Goal: Task Accomplishment & Management: Manage account settings

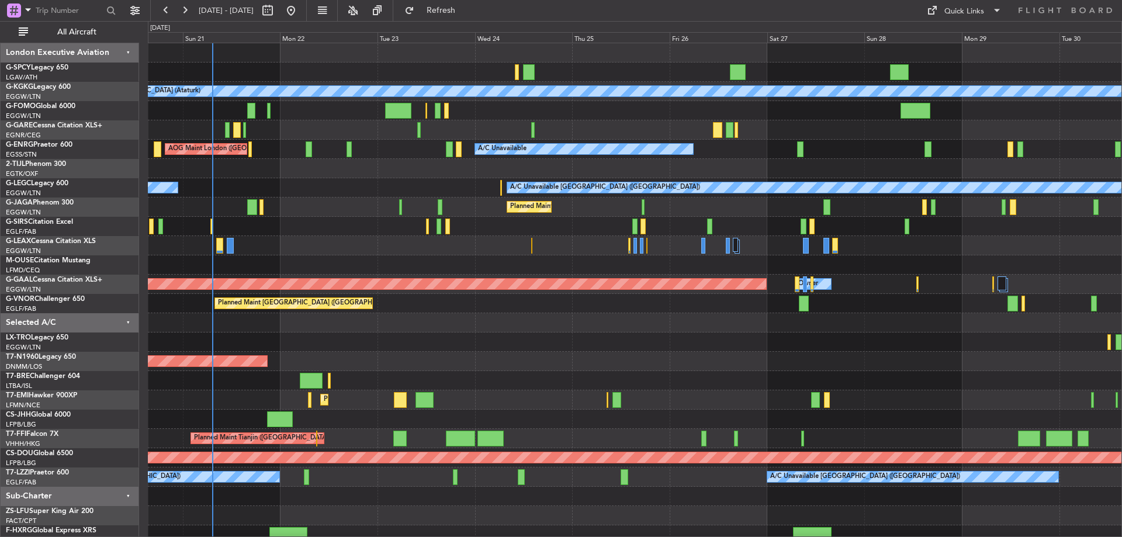
click at [472, 248] on div "A/C Unavailable [GEOGRAPHIC_DATA] (Ataturk) AOG Maint [GEOGRAPHIC_DATA] ([GEOGR…" at bounding box center [634, 293] width 973 height 501
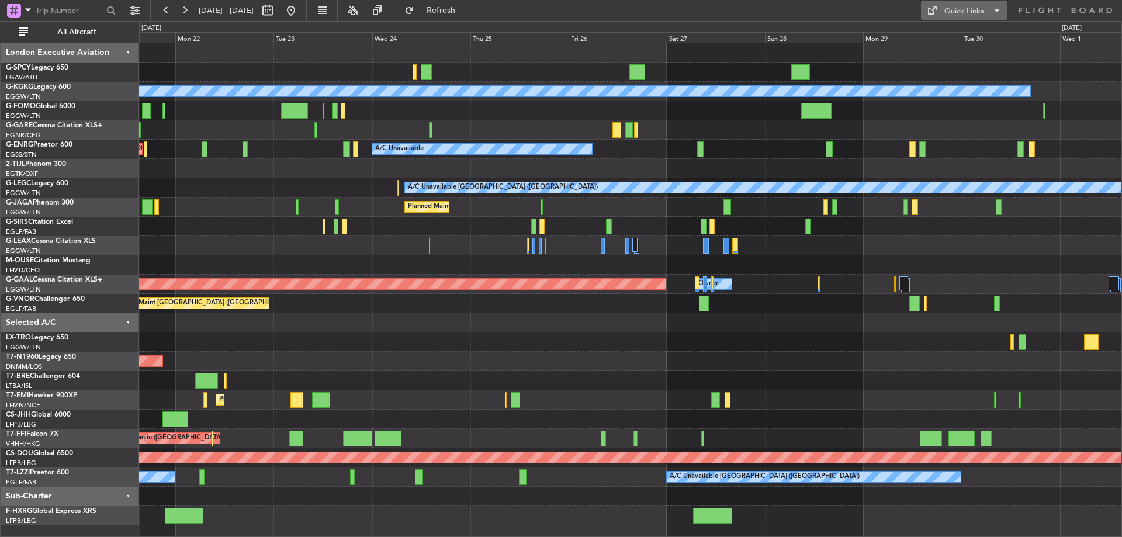
click at [967, 8] on div "Quick Links" at bounding box center [964, 12] width 40 height 12
click at [958, 34] on button "Trip Builder" at bounding box center [965, 39] width 88 height 28
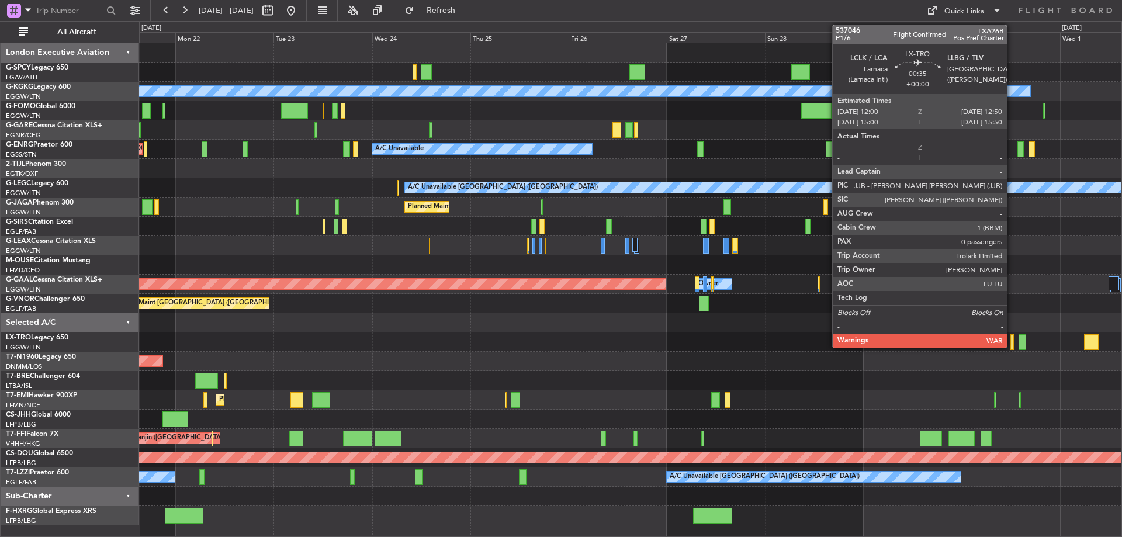
click at [1012, 345] on div at bounding box center [1012, 342] width 4 height 16
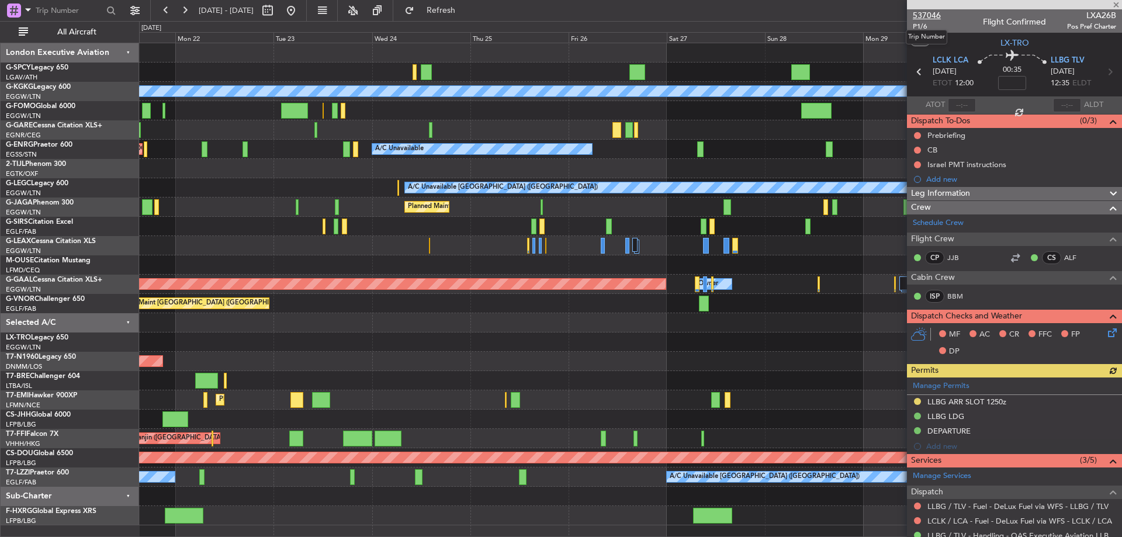
click at [931, 17] on span "537046" at bounding box center [927, 15] width 28 height 12
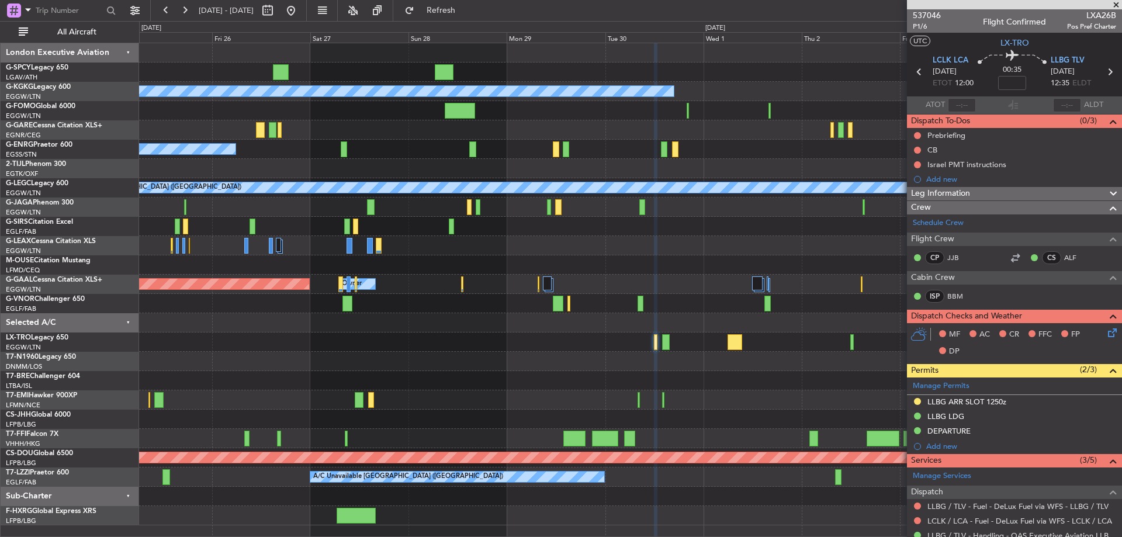
click at [426, 327] on div "A/C Unavailable [GEOGRAPHIC_DATA] (Ataturk) A/C Unavailable A/C Unavailable [GE…" at bounding box center [630, 284] width 982 height 482
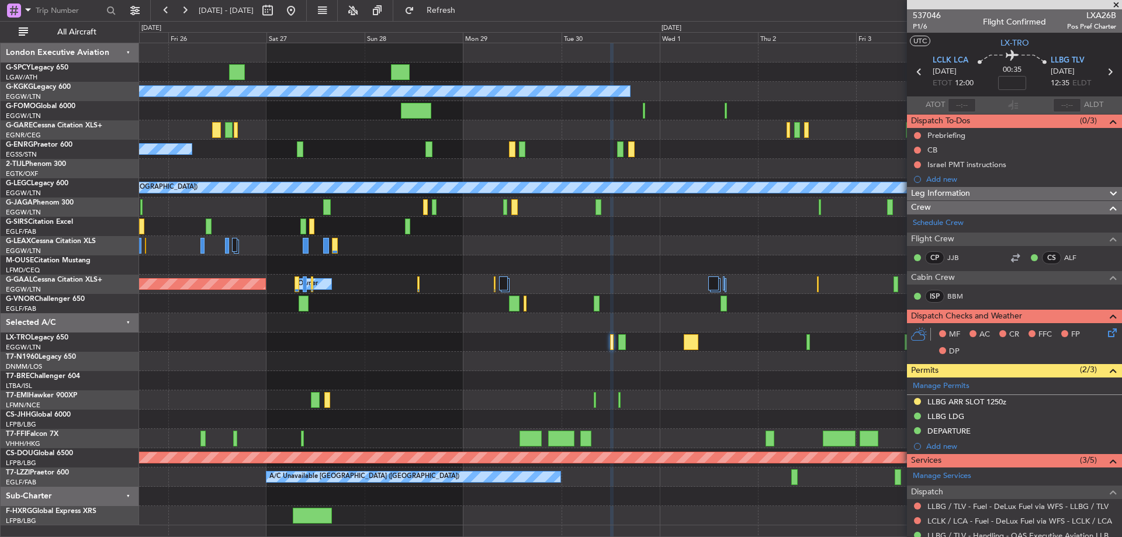
click at [771, 346] on div "A/C Unavailable" at bounding box center [630, 341] width 982 height 19
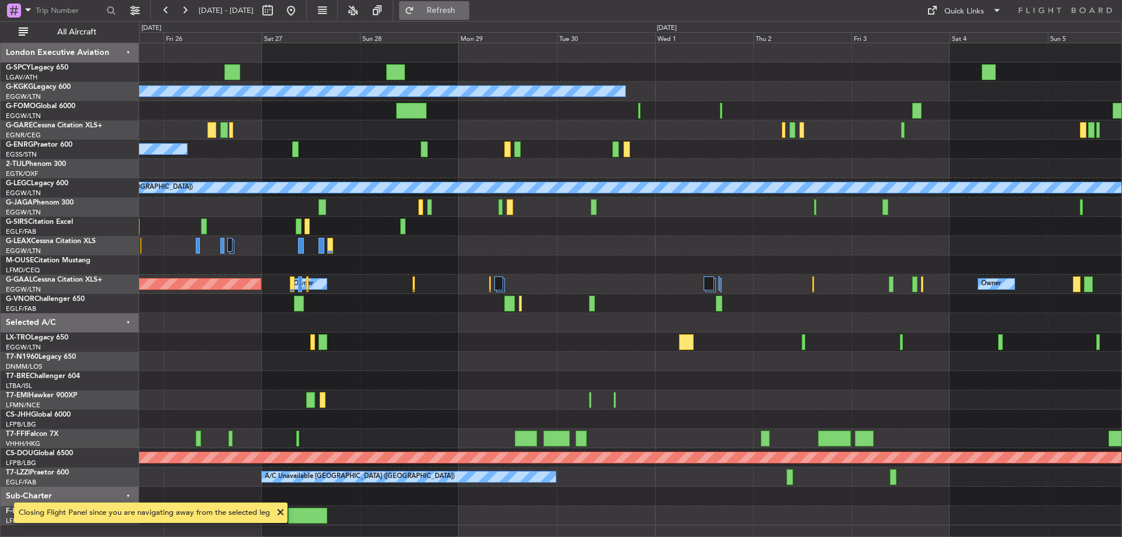
click at [455, 13] on span "Refresh" at bounding box center [441, 10] width 49 height 8
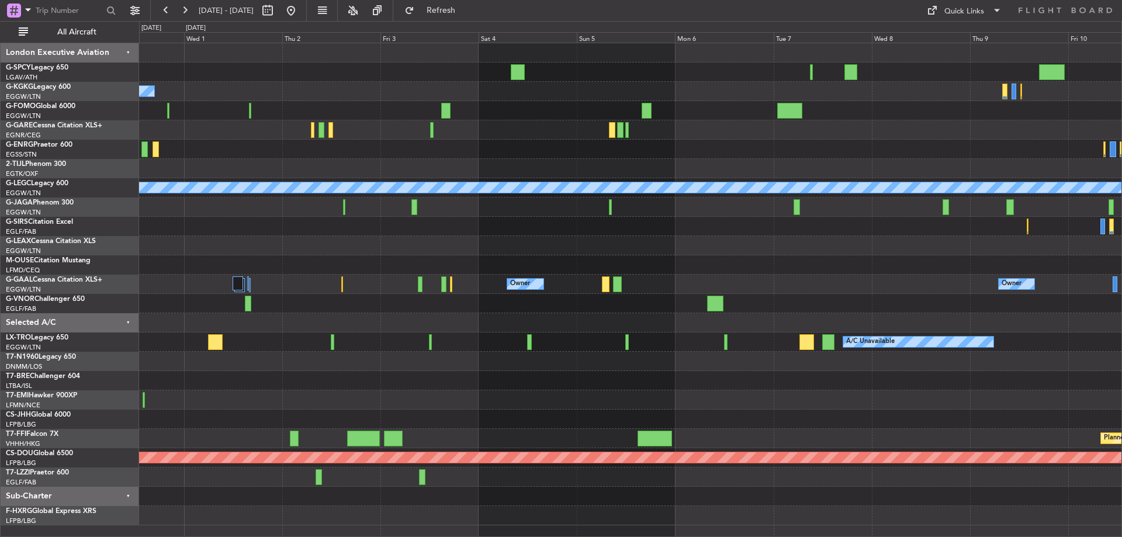
click at [273, 326] on div "A/C Unavailable [GEOGRAPHIC_DATA] (Ataturk) A/C Unavailable [GEOGRAPHIC_DATA] (…" at bounding box center [630, 284] width 982 height 482
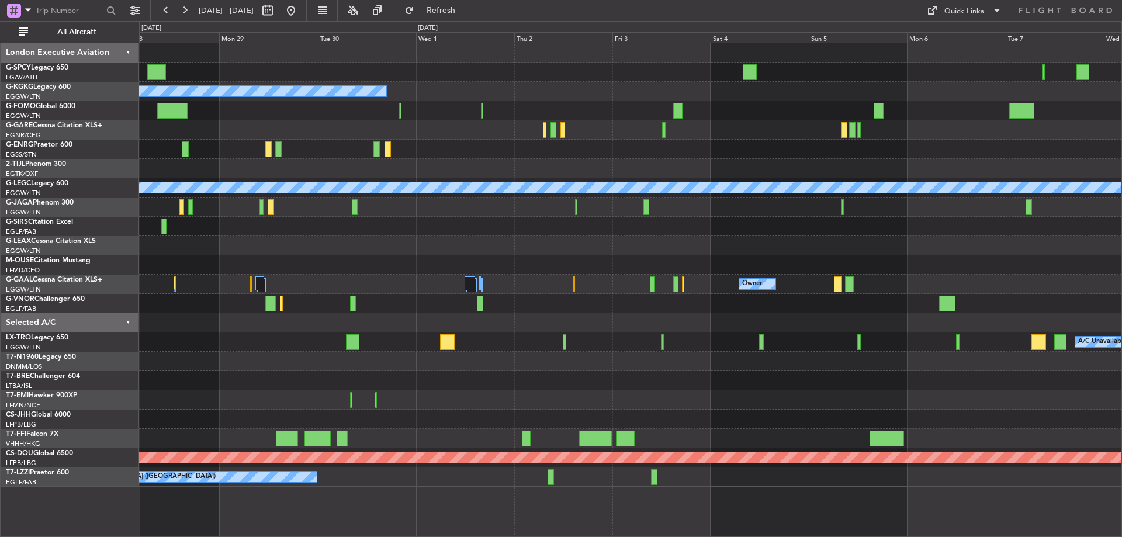
click at [1121, 336] on div "A/C Unavailable [GEOGRAPHIC_DATA] (Ataturk) A/C Unavailable A/C Unavailable [GE…" at bounding box center [561, 279] width 1122 height 516
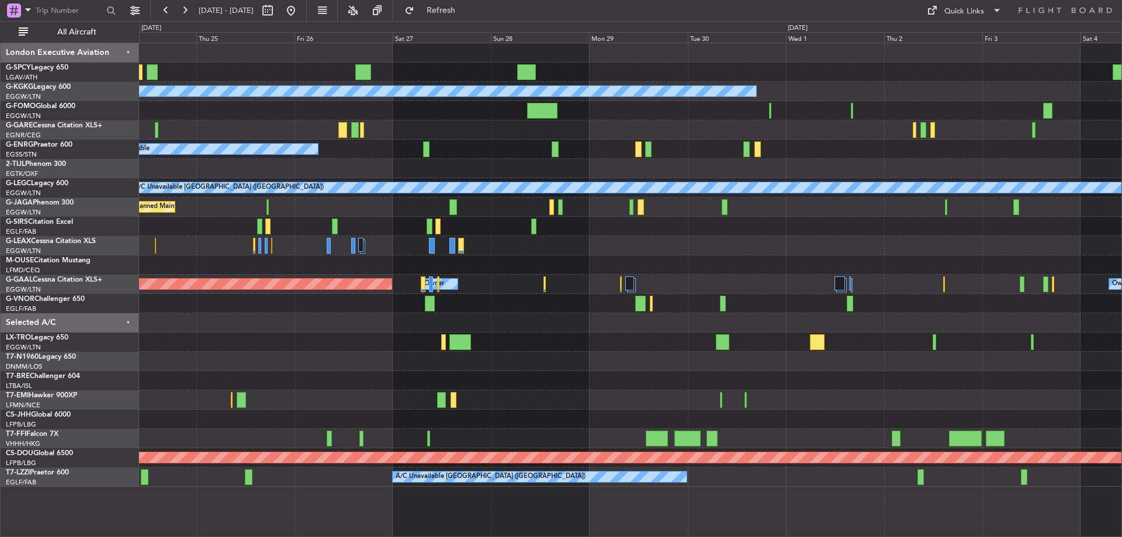
click at [790, 308] on div "A/C Unavailable [GEOGRAPHIC_DATA] (Ataturk) A/C Unavailable A/C Unavailable [GE…" at bounding box center [630, 264] width 982 height 443
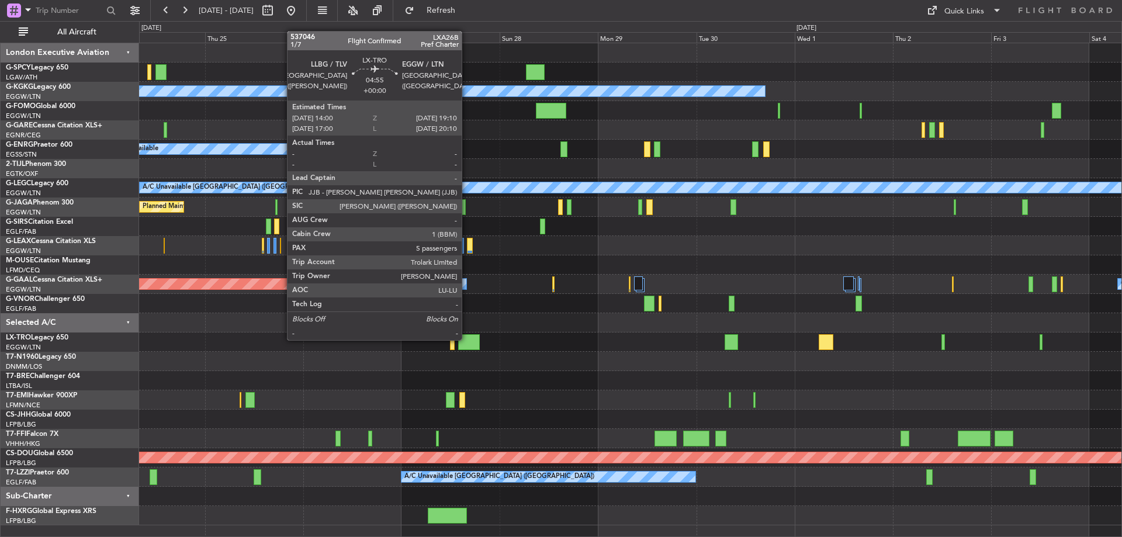
click at [466, 339] on div at bounding box center [469, 342] width 22 height 16
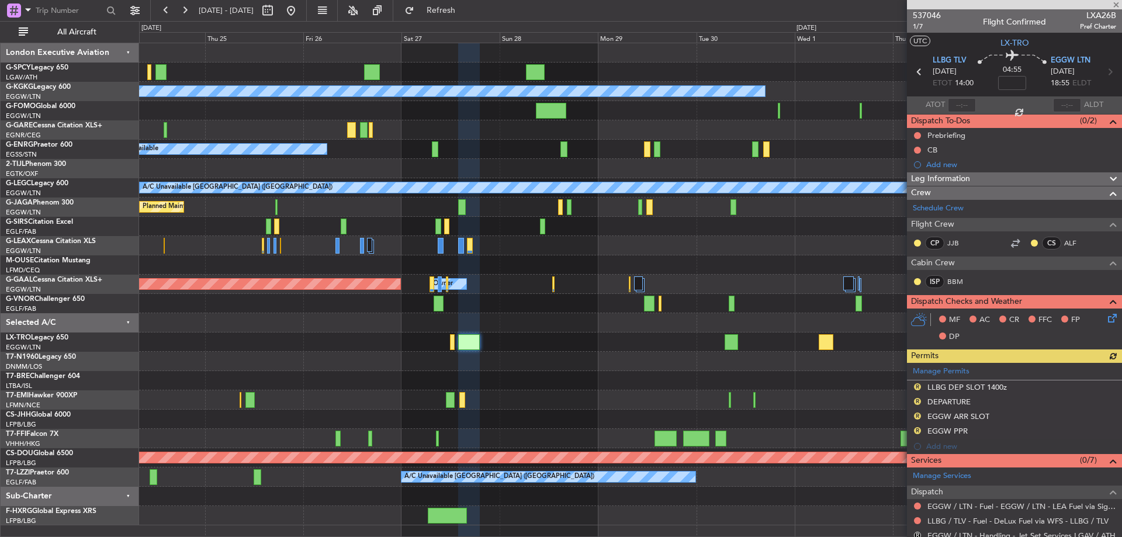
scroll to position [257, 0]
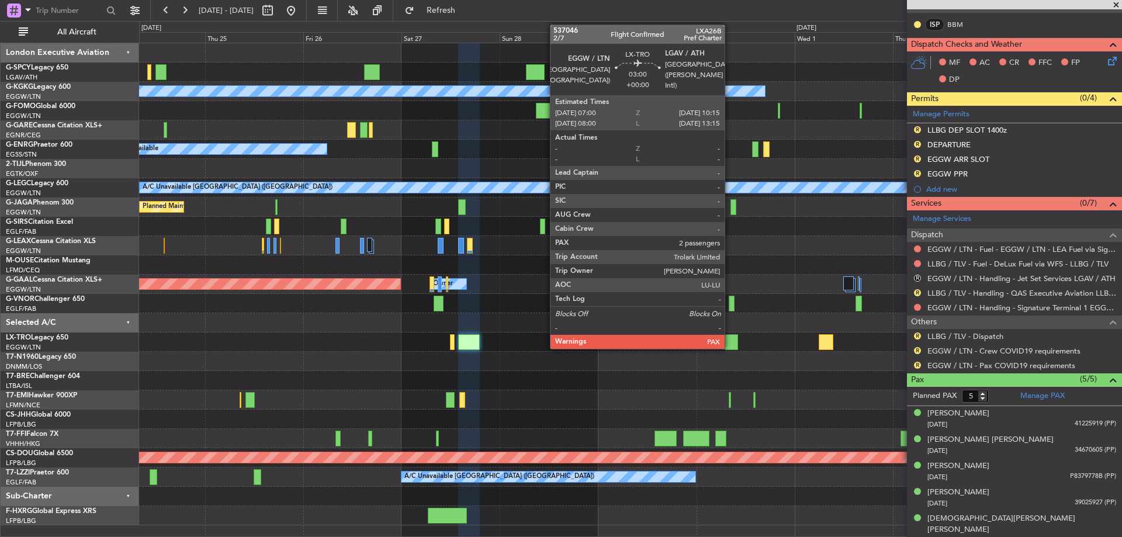
click at [730, 343] on div at bounding box center [730, 342] width 13 height 16
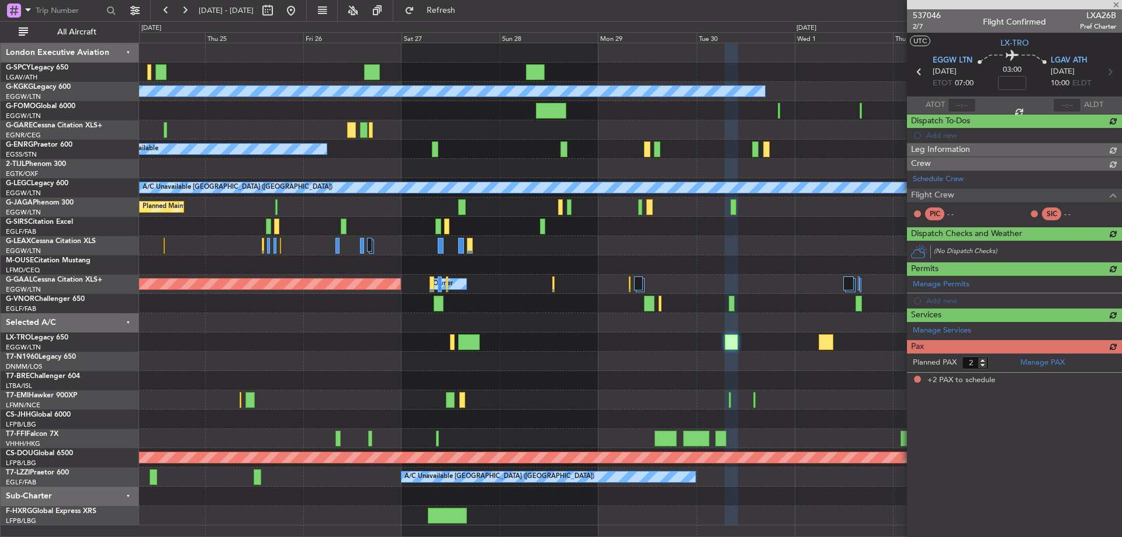
scroll to position [0, 0]
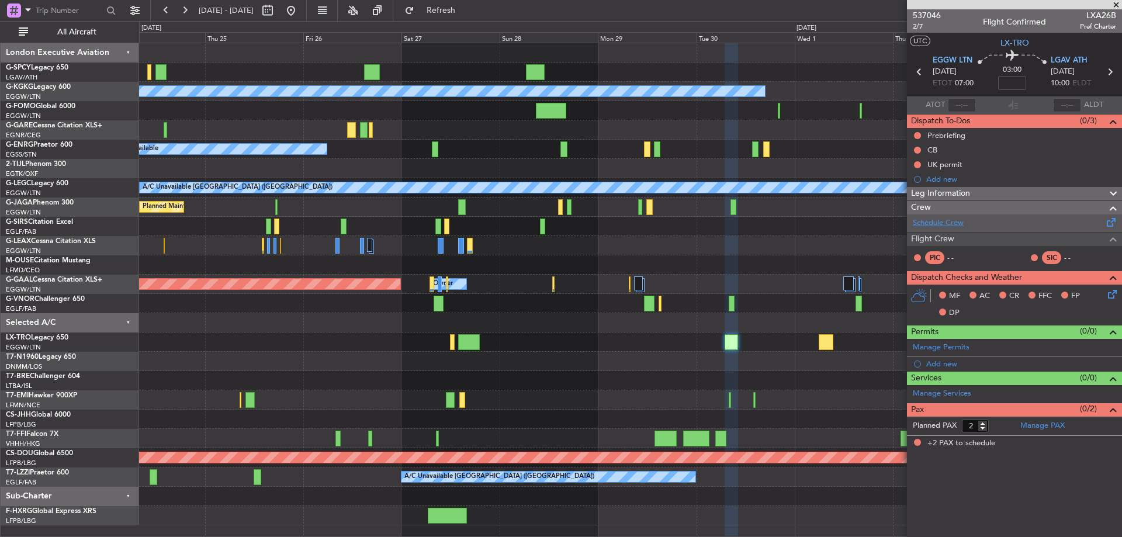
click at [939, 218] on link "Schedule Crew" at bounding box center [938, 223] width 51 height 12
click at [456, 13] on span "Refresh" at bounding box center [441, 10] width 49 height 8
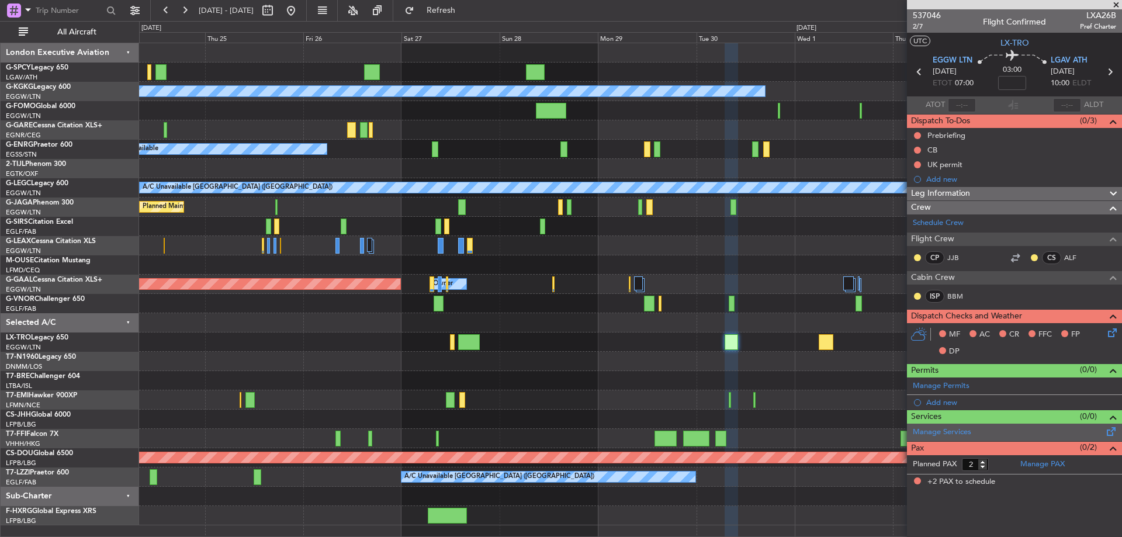
click at [1113, 429] on span at bounding box center [1111, 429] width 14 height 9
click at [1068, 466] on div "Manage PAX" at bounding box center [1067, 464] width 107 height 19
click at [466, 12] on span "Refresh" at bounding box center [441, 10] width 49 height 8
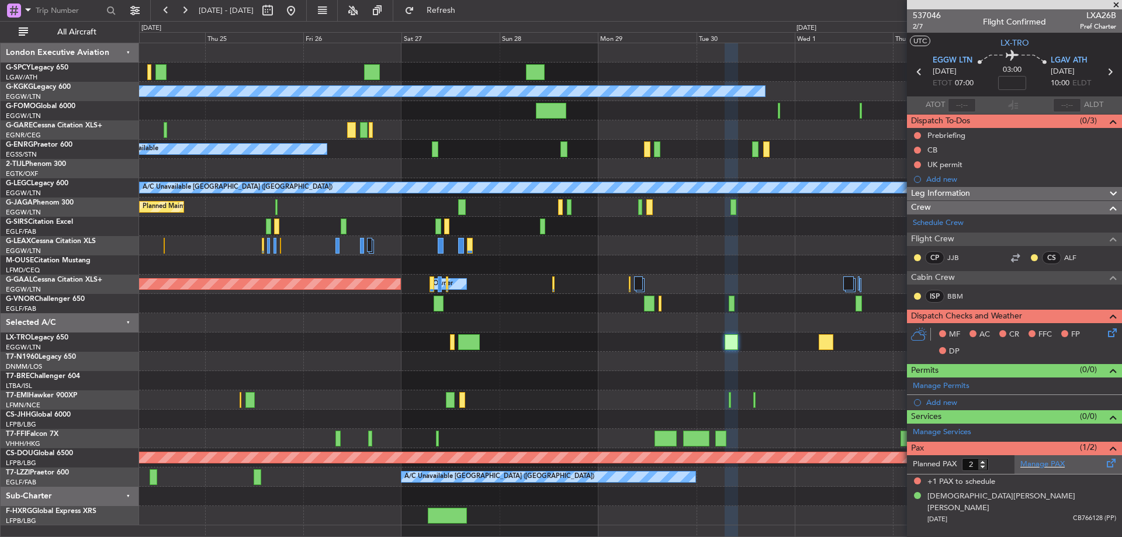
click at [1069, 468] on div "Manage PAX" at bounding box center [1067, 464] width 107 height 19
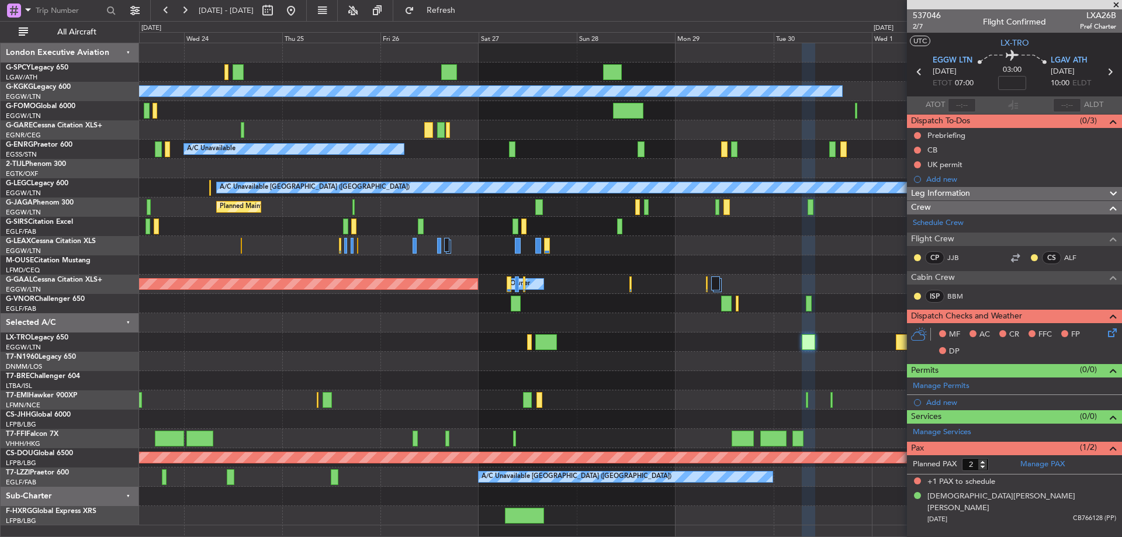
click at [362, 254] on div at bounding box center [630, 245] width 982 height 19
click at [466, 8] on span "Refresh" at bounding box center [441, 10] width 49 height 8
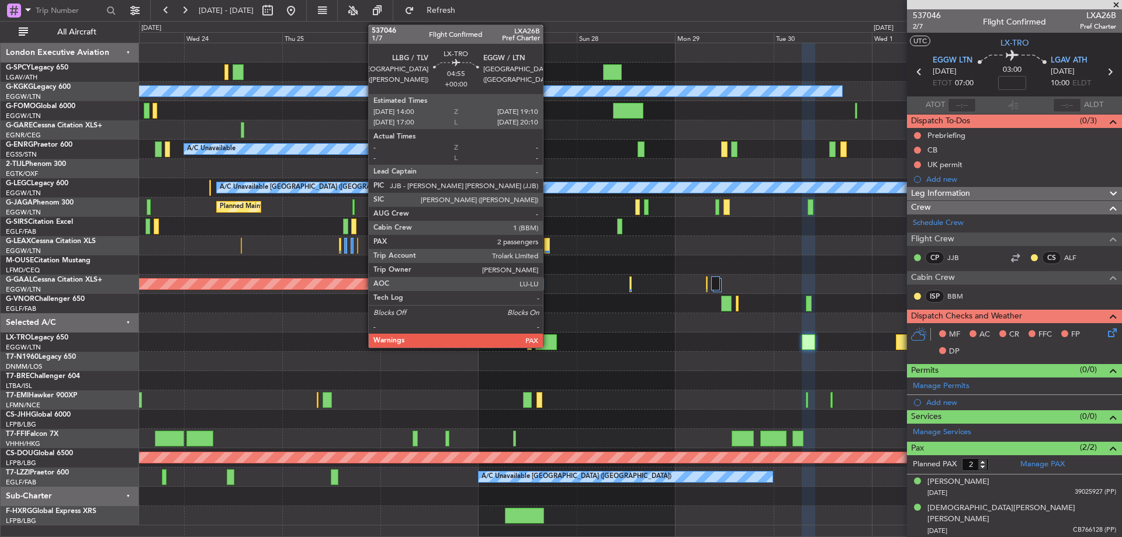
click at [547, 340] on div at bounding box center [546, 342] width 22 height 16
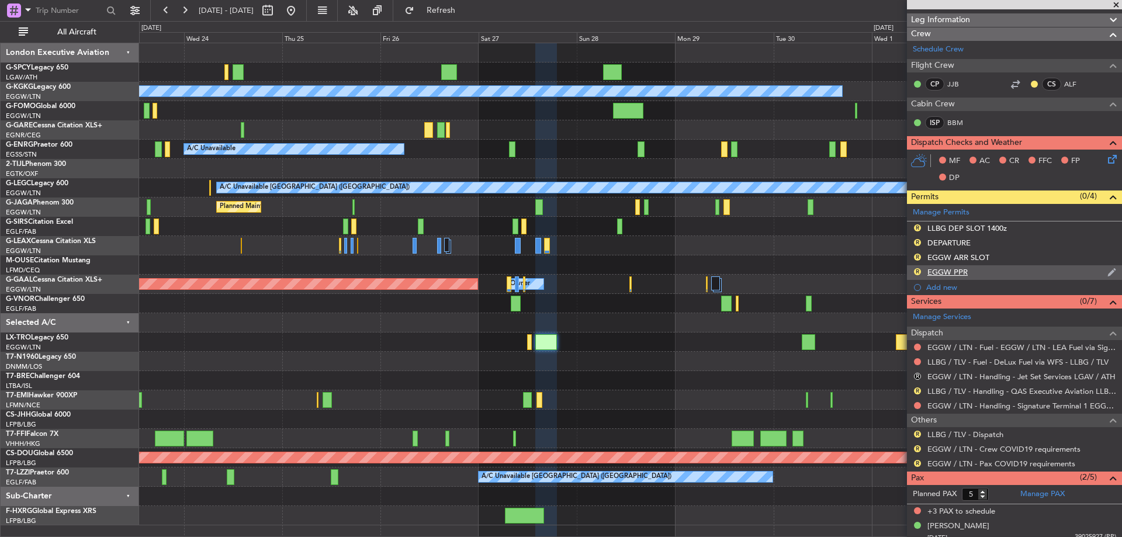
scroll to position [193, 0]
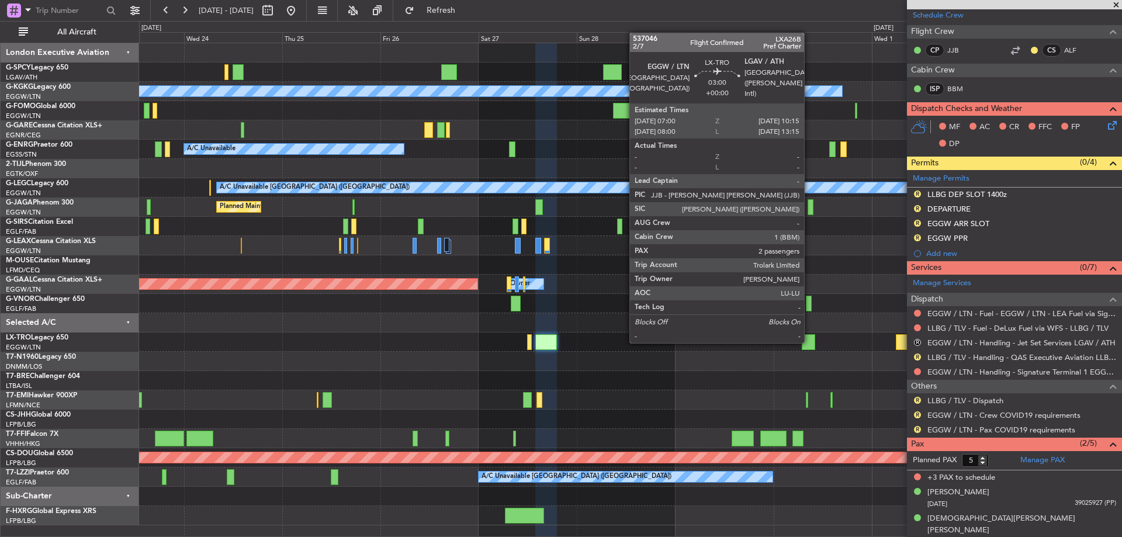
click at [809, 342] on div at bounding box center [808, 342] width 13 height 16
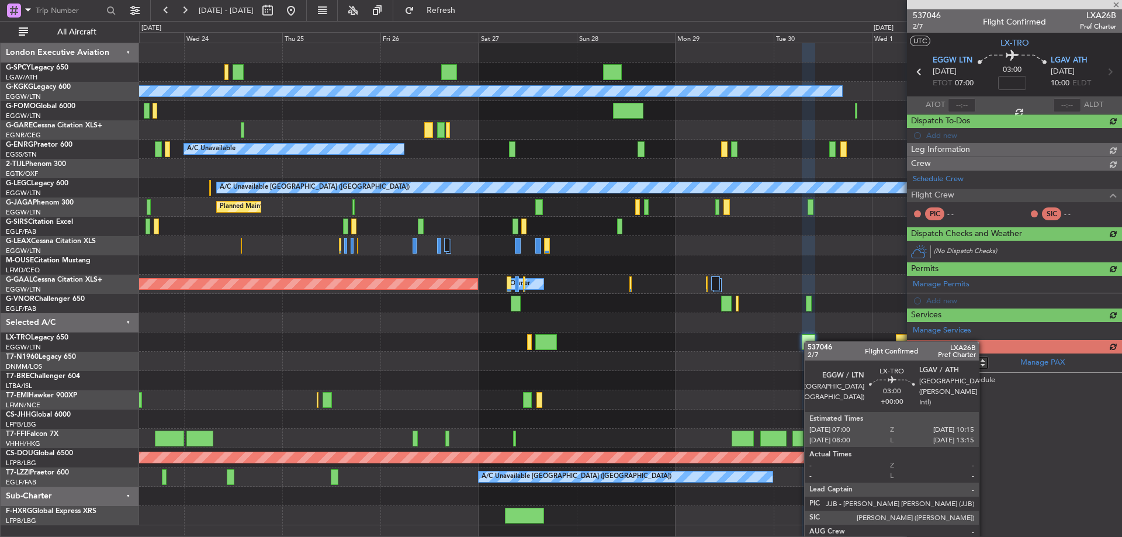
scroll to position [0, 0]
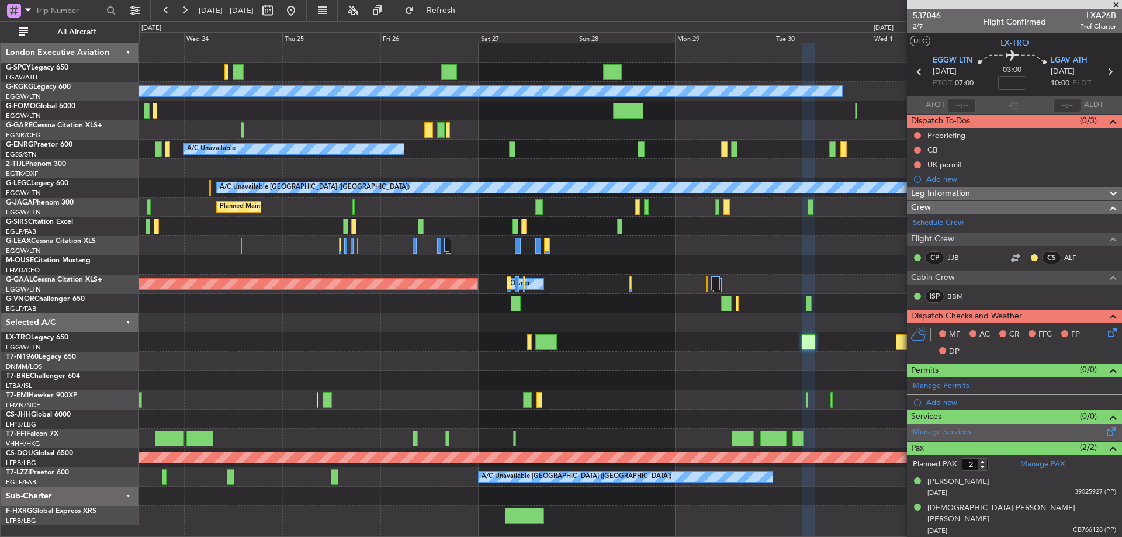
click at [1112, 432] on span at bounding box center [1111, 429] width 14 height 9
click at [963, 431] on link "Manage Services" at bounding box center [942, 432] width 58 height 12
click at [920, 29] on span "2/7" at bounding box center [927, 27] width 28 height 10
click at [969, 433] on link "Manage Services" at bounding box center [942, 432] width 58 height 12
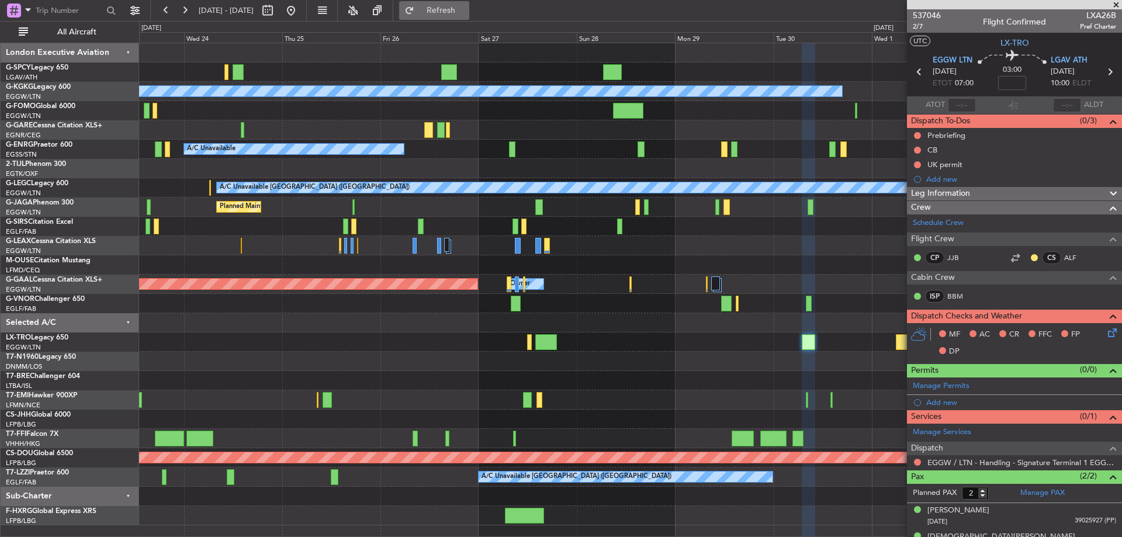
click at [466, 14] on span "Refresh" at bounding box center [441, 10] width 49 height 8
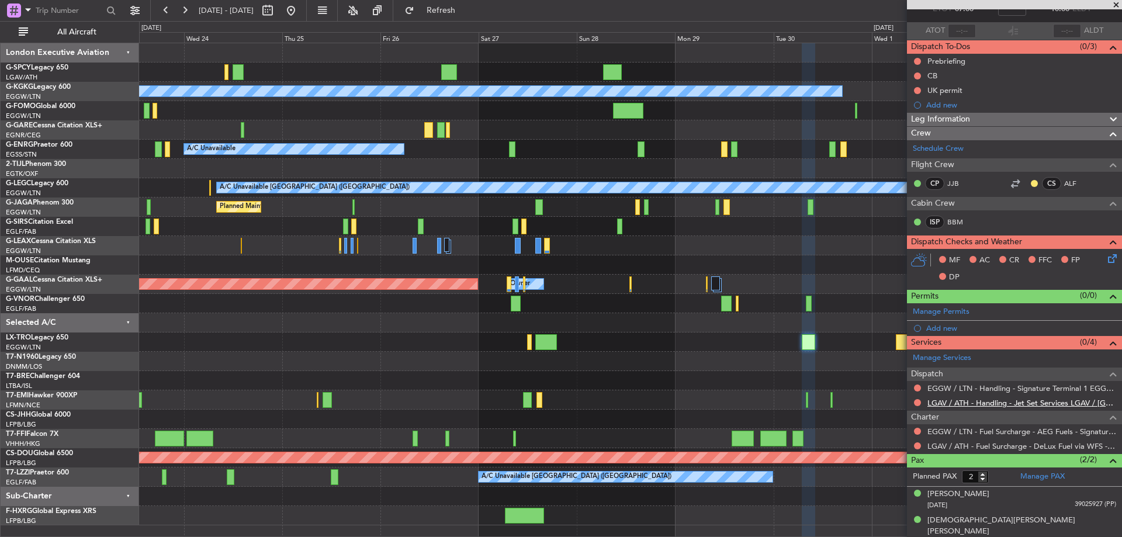
scroll to position [76, 0]
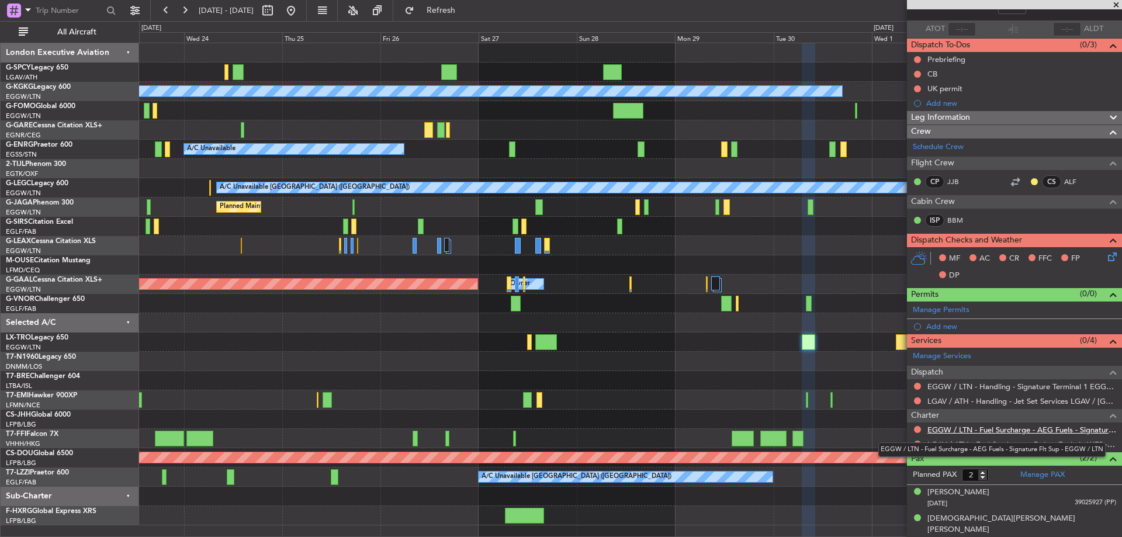
click at [941, 429] on link "EGGW / LTN - Fuel Surcharge - AEG Fuels - Signature Flt Sup - EGGW / LTN" at bounding box center [1021, 430] width 189 height 10
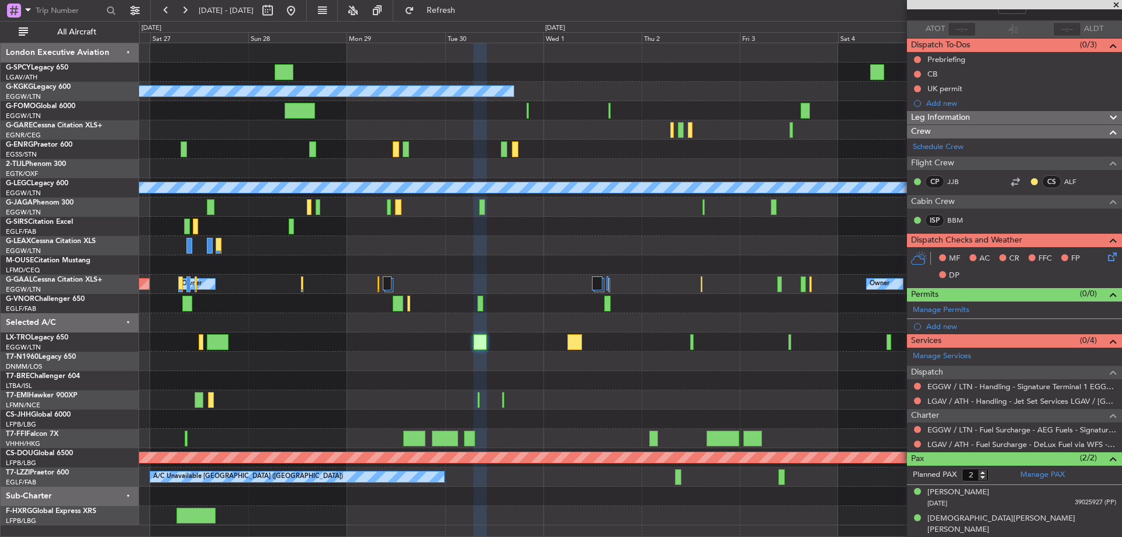
click at [521, 293] on div "A/C Unavailable [GEOGRAPHIC_DATA] (Ataturk) A/C Unavailable A/C Unavailable [GE…" at bounding box center [630, 284] width 982 height 482
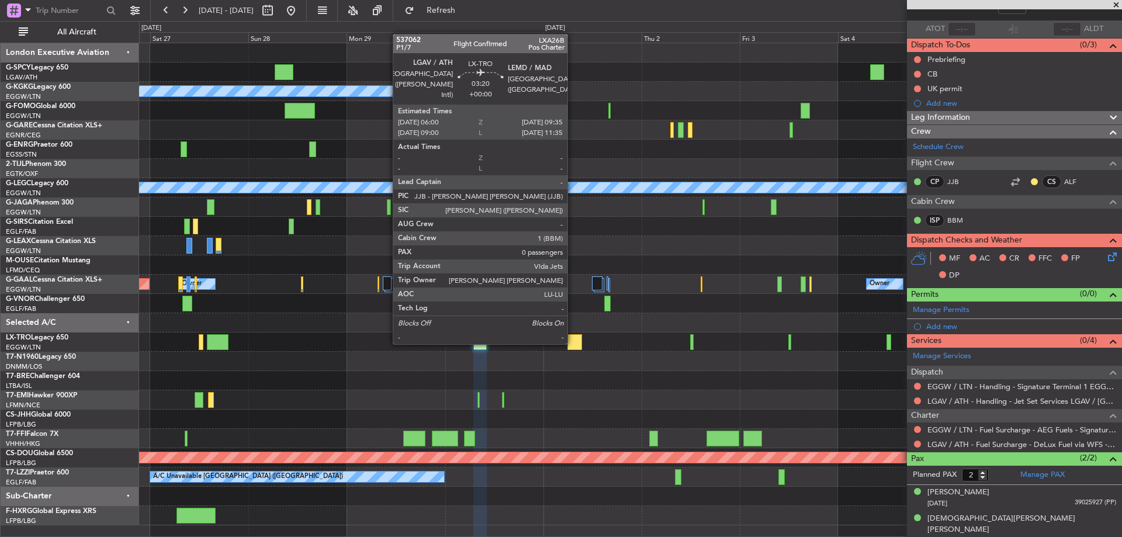
click at [573, 343] on div at bounding box center [574, 342] width 15 height 16
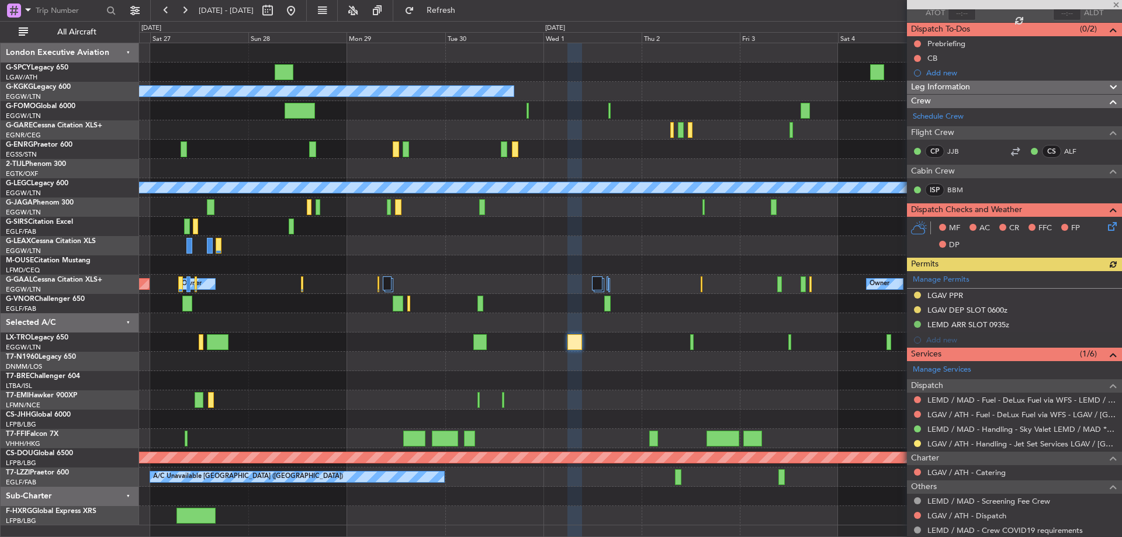
scroll to position [117, 0]
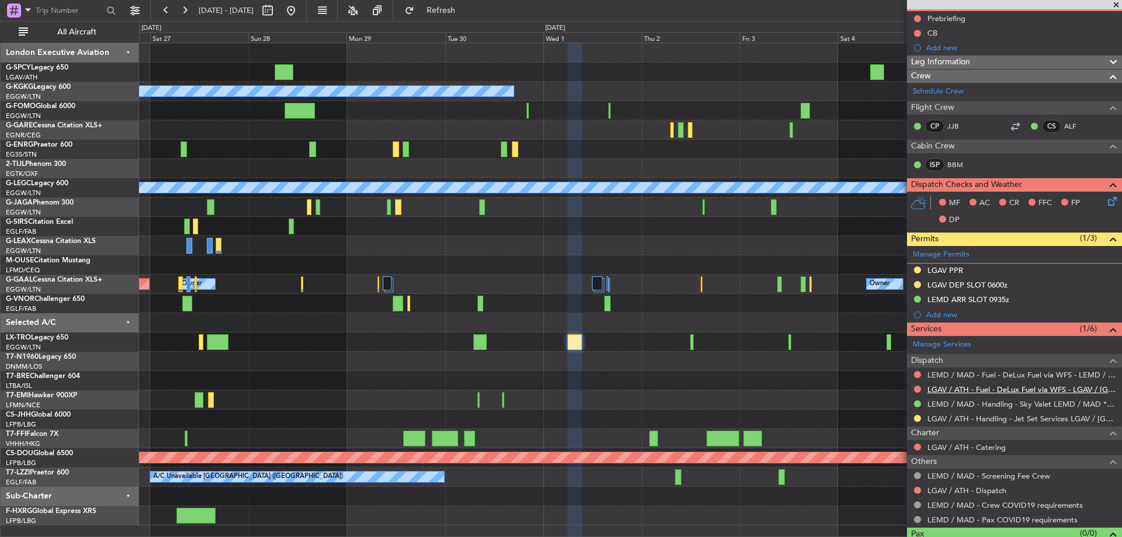
click at [1018, 384] on link "LGAV / ATH - Fuel - DeLux Fuel via WFS - LGAV / [GEOGRAPHIC_DATA]" at bounding box center [1021, 389] width 189 height 10
click at [466, 9] on span "Refresh" at bounding box center [441, 10] width 49 height 8
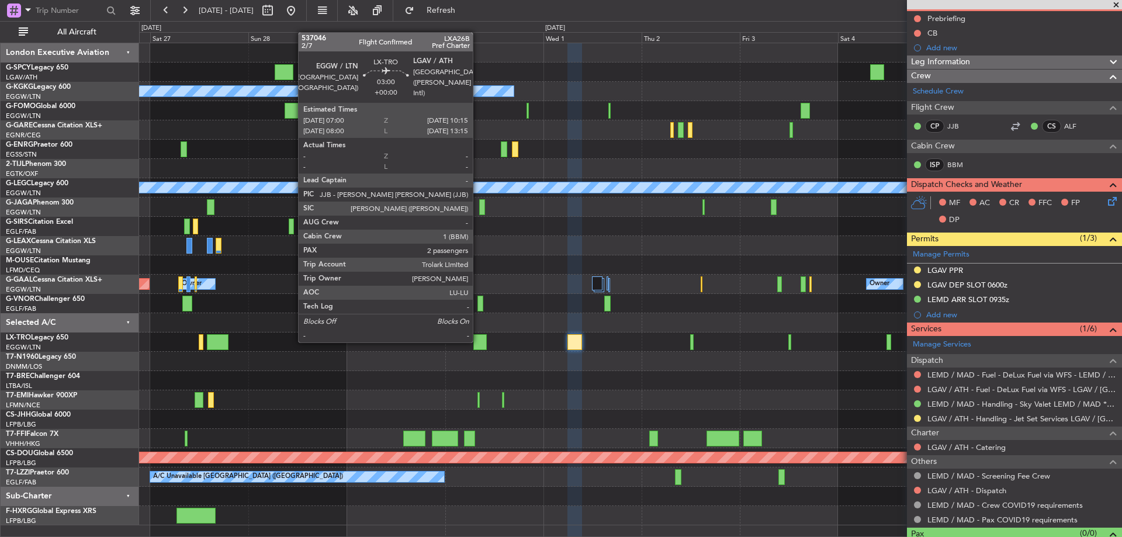
click at [478, 341] on div at bounding box center [479, 342] width 13 height 16
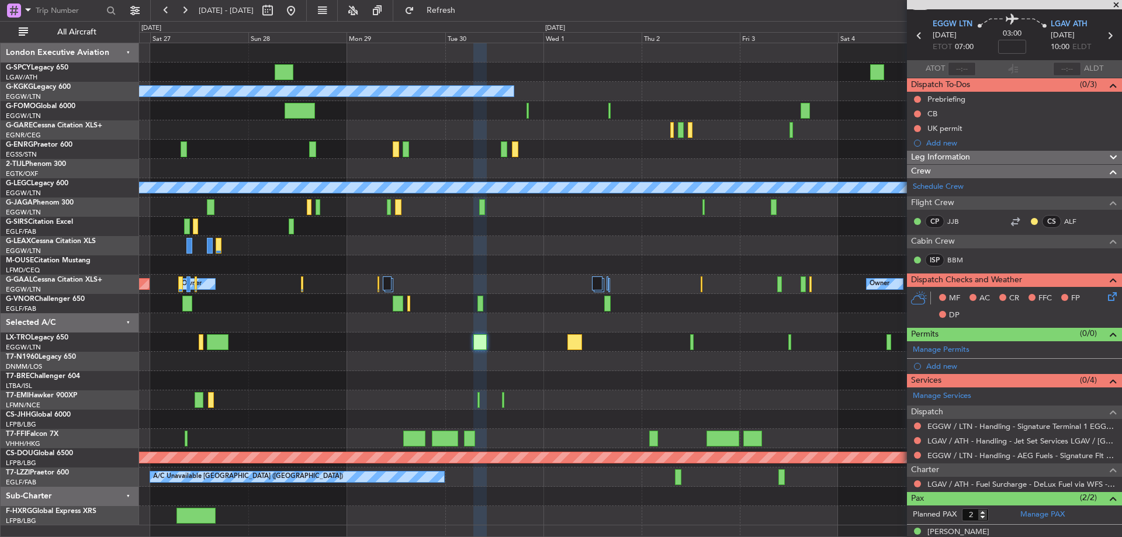
scroll to position [76, 0]
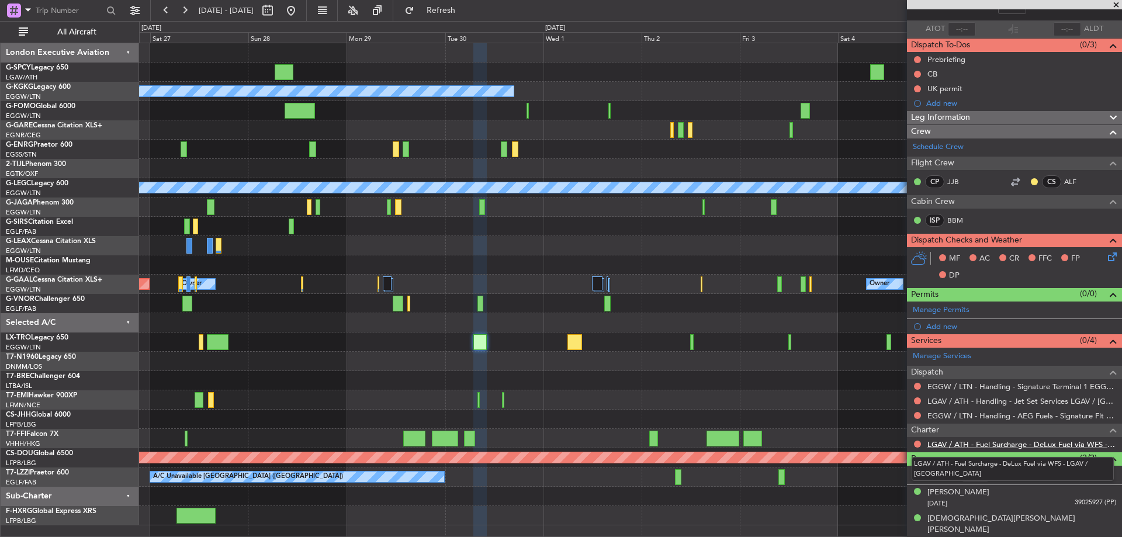
click at [1019, 439] on link "LGAV / ATH - Fuel Surcharge - DeLux Fuel via WFS - LGAV / [GEOGRAPHIC_DATA]" at bounding box center [1021, 444] width 189 height 10
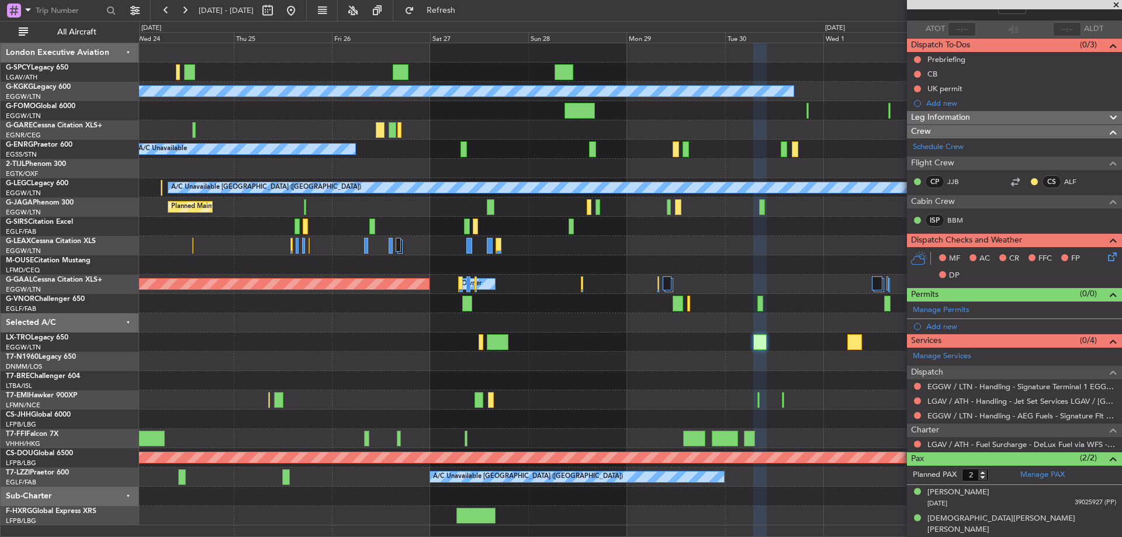
click at [765, 278] on div "A/C Unavailable [GEOGRAPHIC_DATA] (Ataturk) A/C Unavailable AOG Maint [GEOGRAPH…" at bounding box center [630, 284] width 982 height 482
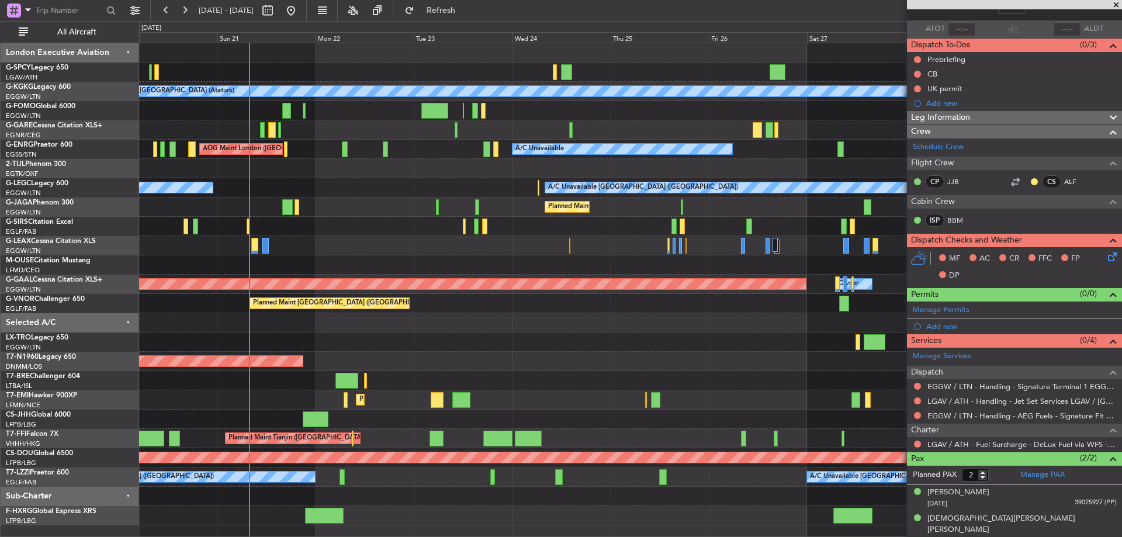
click at [644, 266] on div "A/C Unavailable [GEOGRAPHIC_DATA] (Ataturk) AOG Maint [GEOGRAPHIC_DATA] ([GEOGR…" at bounding box center [630, 284] width 982 height 482
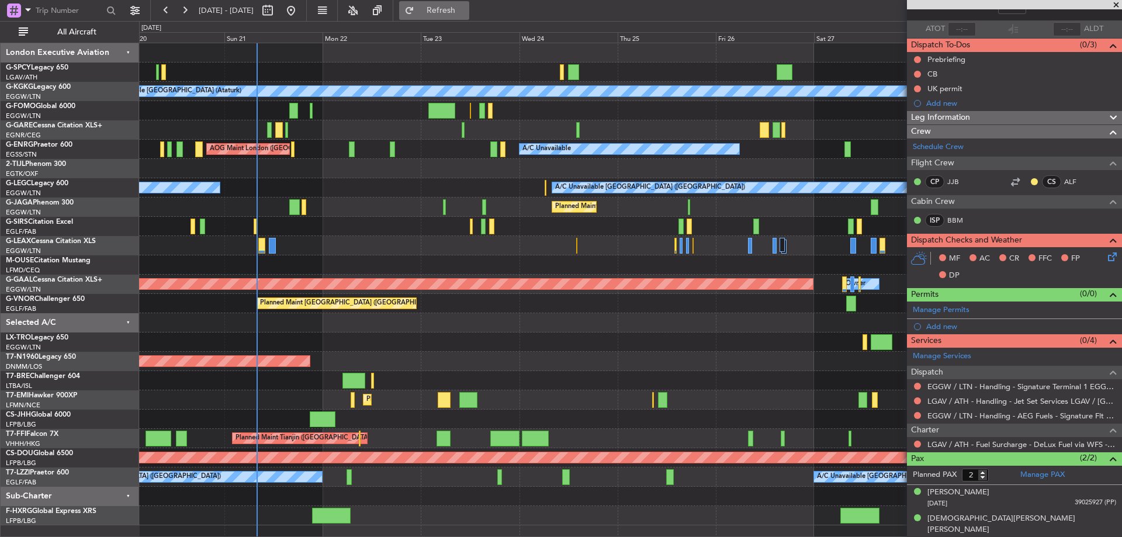
click at [457, 13] on span "Refresh" at bounding box center [441, 10] width 49 height 8
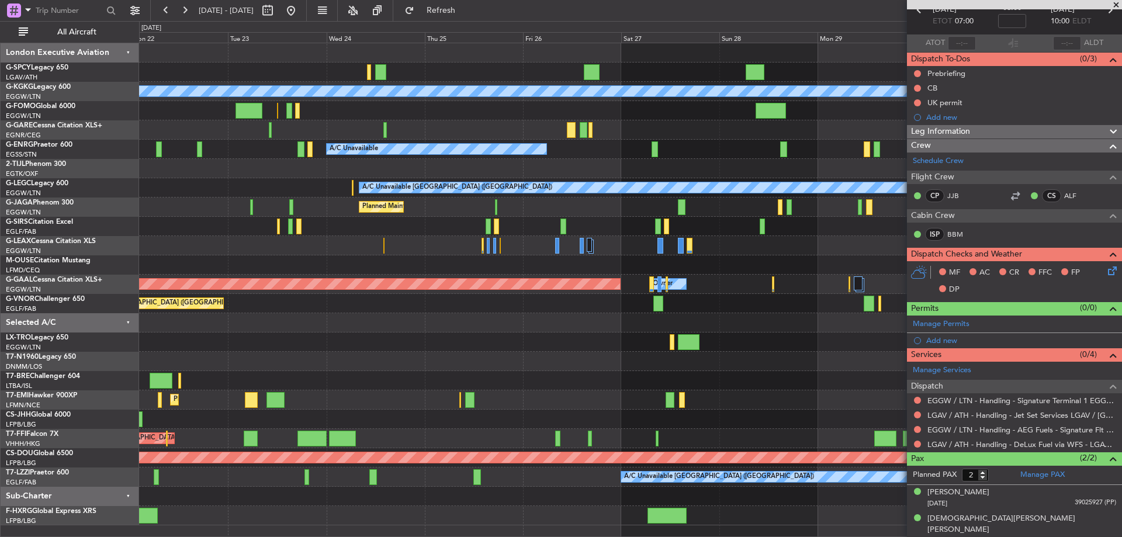
click at [214, 349] on div at bounding box center [630, 341] width 982 height 19
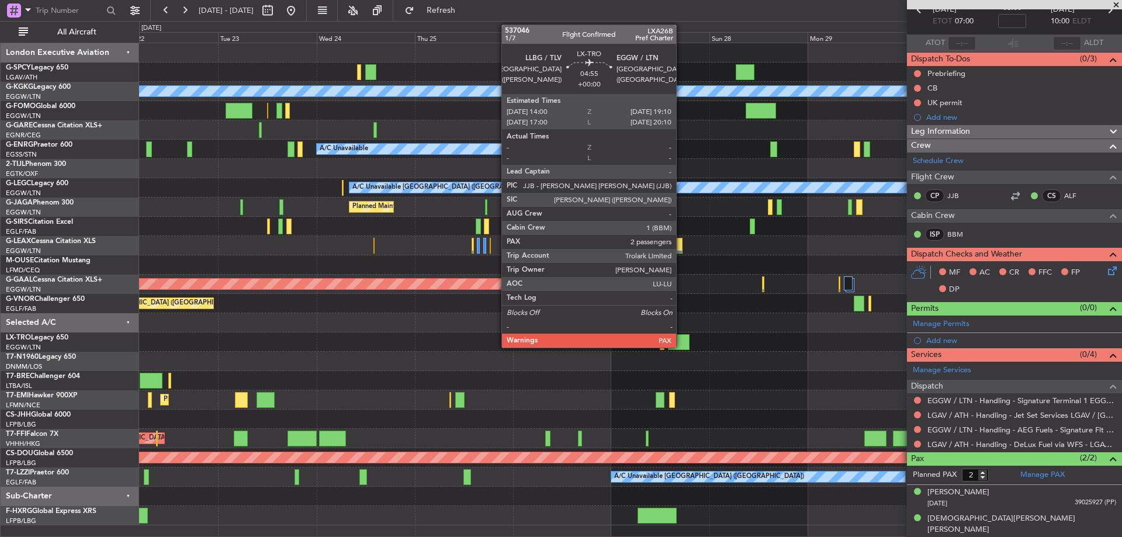
click at [681, 339] on div at bounding box center [679, 342] width 22 height 16
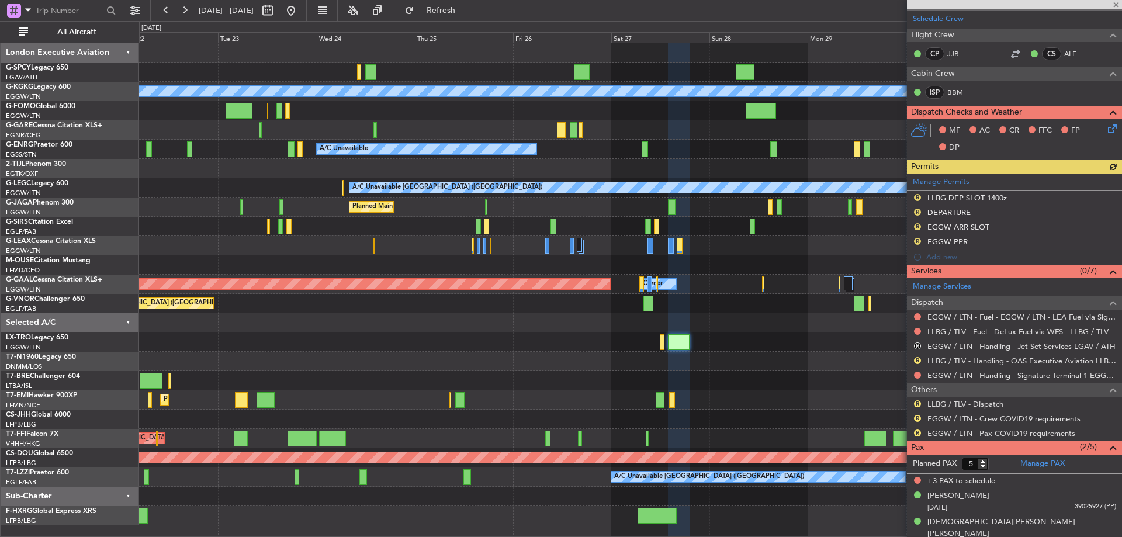
scroll to position [193, 0]
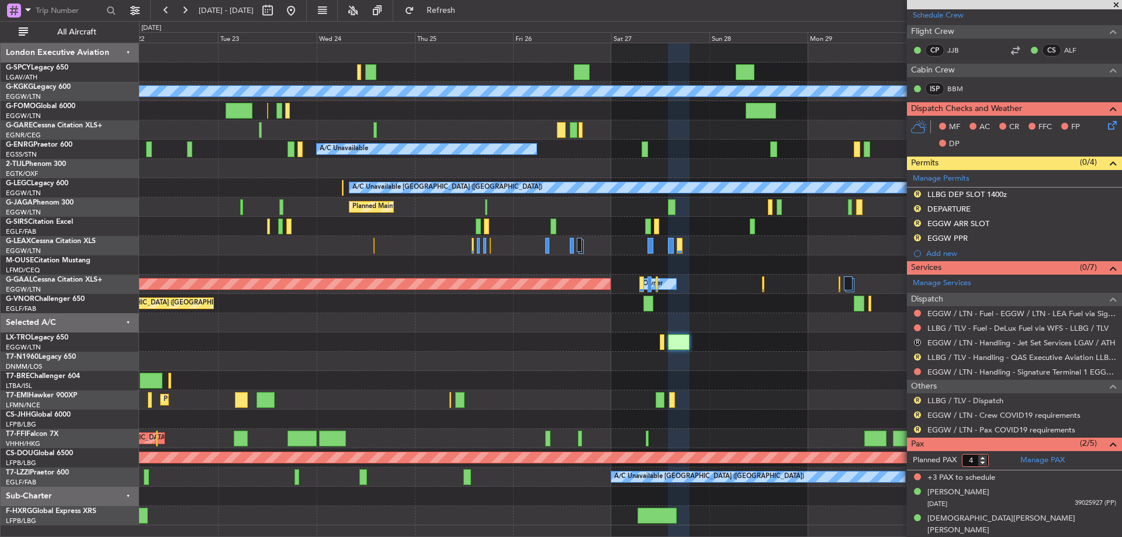
click at [982, 463] on input "4" at bounding box center [975, 460] width 27 height 13
click at [982, 463] on input "3" at bounding box center [975, 460] width 27 height 13
type input "2"
click at [982, 463] on input "2" at bounding box center [975, 460] width 27 height 13
click at [1003, 453] on form "Planned PAX" at bounding box center [960, 460] width 107 height 19
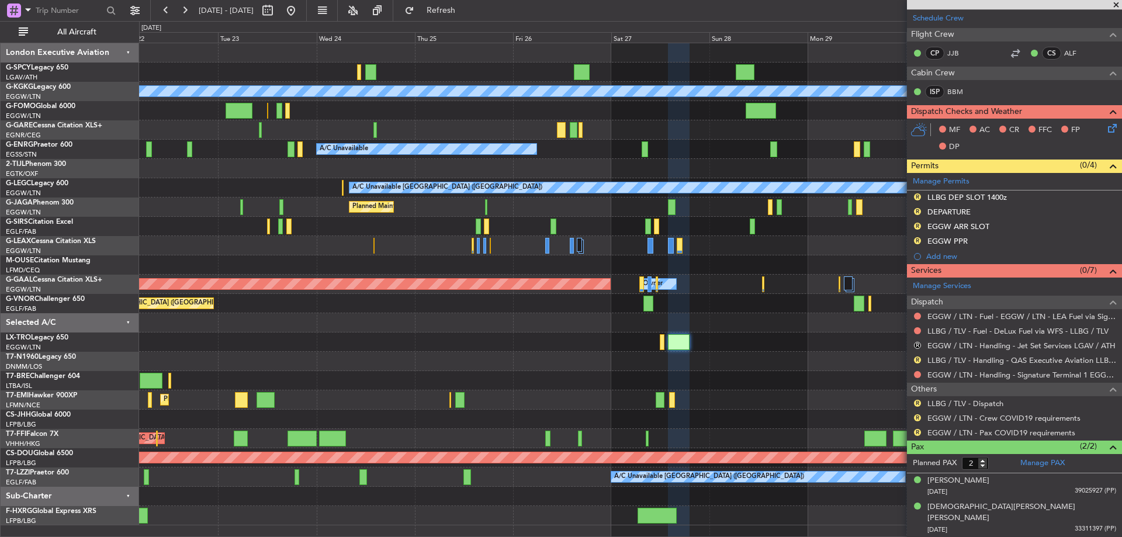
scroll to position [178, 0]
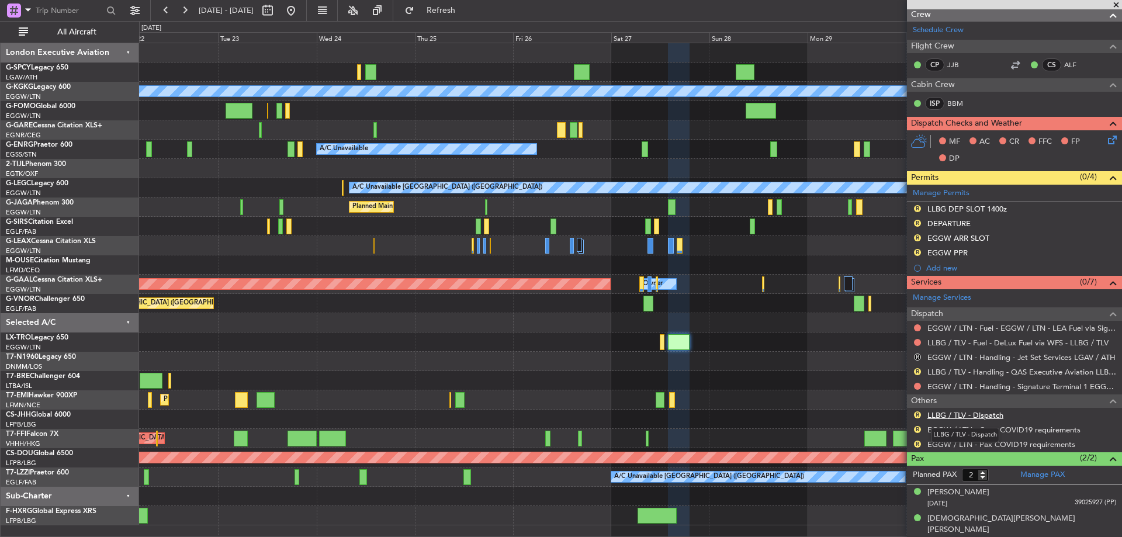
click at [972, 417] on link "LLBG / TLV - Dispatch" at bounding box center [965, 415] width 76 height 10
click at [463, 8] on span "Refresh" at bounding box center [441, 10] width 49 height 8
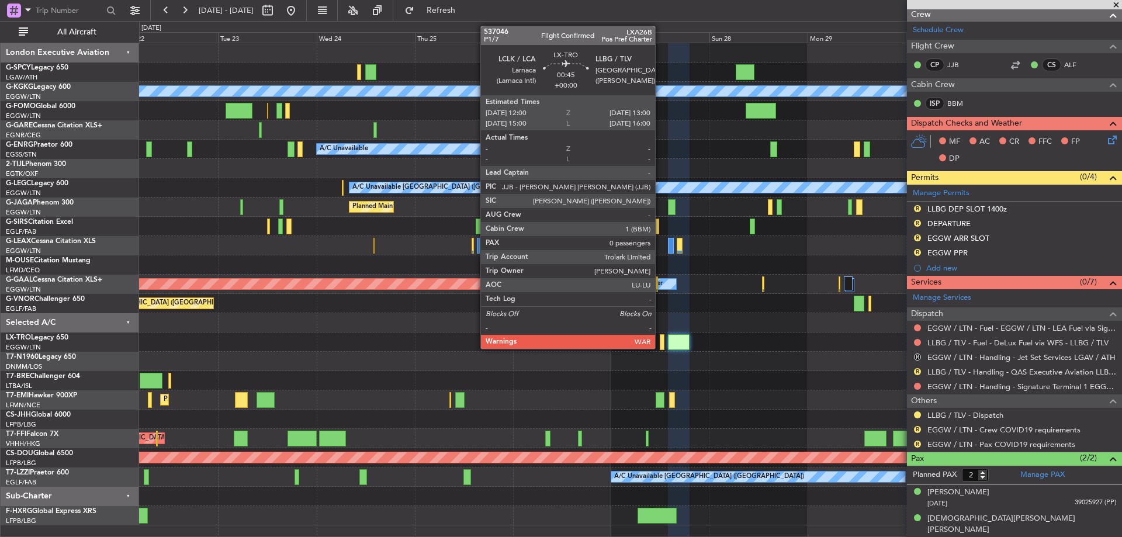
click at [660, 348] on div at bounding box center [662, 342] width 5 height 16
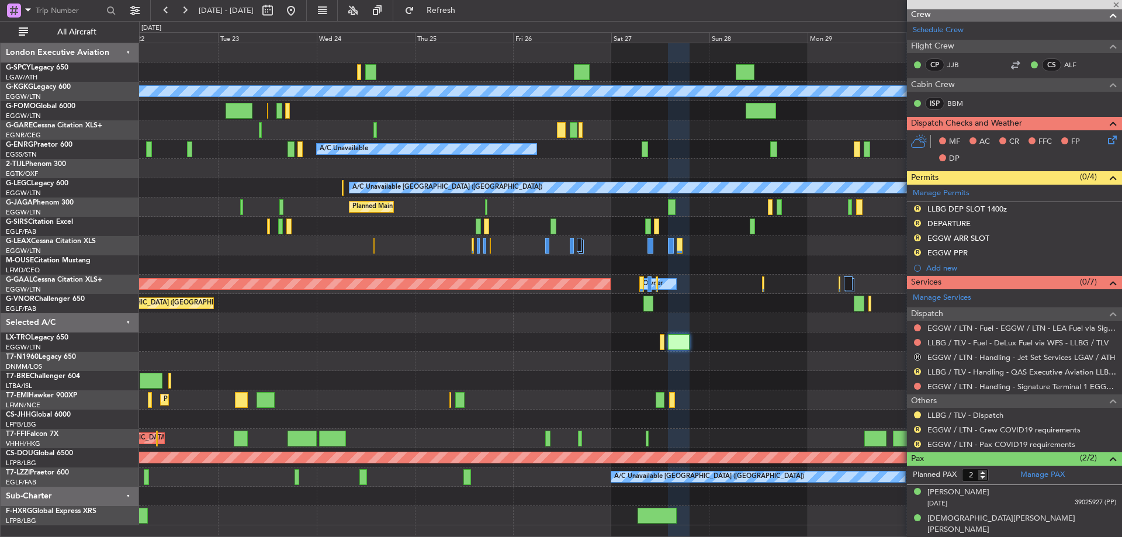
type input "0"
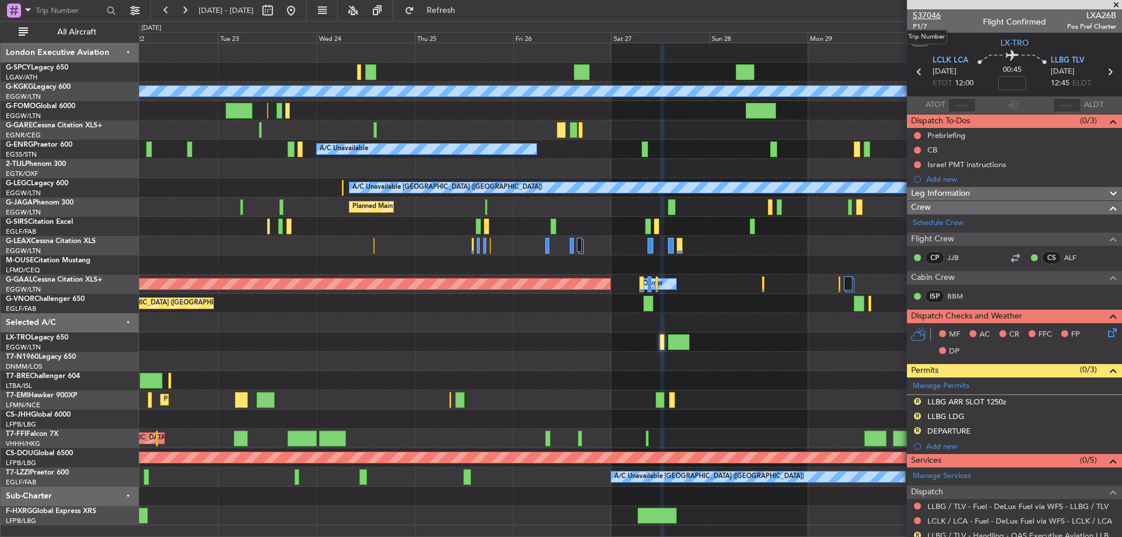
click at [925, 15] on span "537046" at bounding box center [927, 15] width 28 height 12
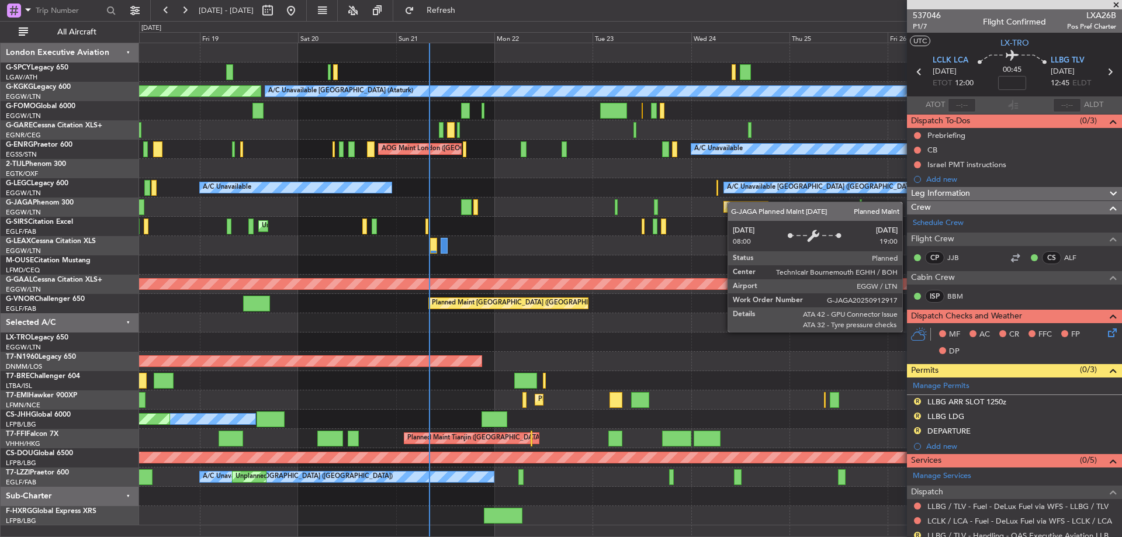
click at [768, 205] on div "A/C Unavailable [GEOGRAPHIC_DATA] (Ataturk) AOG Maint [GEOGRAPHIC_DATA] ([GEOGR…" at bounding box center [630, 284] width 982 height 482
